Goal: Task Accomplishment & Management: Manage account settings

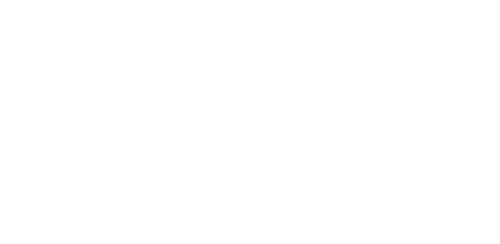
type input "**********"
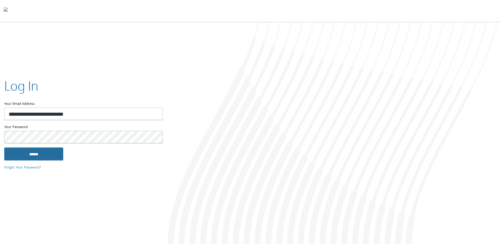
click at [46, 153] on input "******" at bounding box center [33, 153] width 59 height 13
type input "**********"
click at [54, 157] on input "******" at bounding box center [33, 153] width 59 height 13
